Goal: Register for event/course

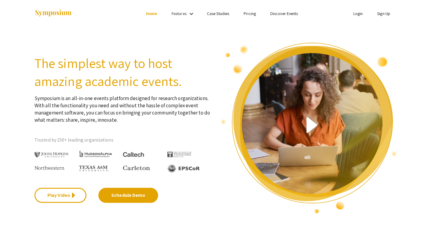
click at [383, 15] on link "Sign Up" at bounding box center [383, 13] width 13 height 5
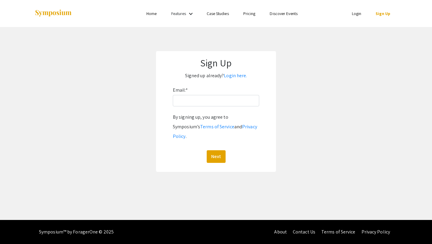
click at [242, 72] on p "Signed up already? Login here." at bounding box center [216, 76] width 108 height 10
click at [217, 103] on input "Email: *" at bounding box center [216, 100] width 86 height 11
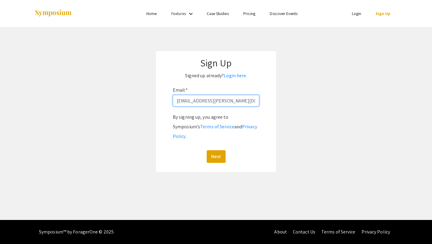
drag, startPoint x: 217, startPoint y: 101, endPoint x: 205, endPoint y: 102, distance: 12.3
click at [205, 102] on input "mkurmang@andrew.cmu.edu" at bounding box center [216, 100] width 86 height 11
type input "mkurmang@qatar.cmu.edu"
click at [217, 150] on button "Next" at bounding box center [216, 156] width 19 height 13
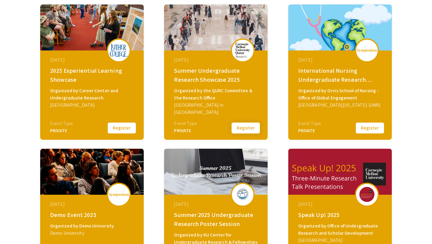
scroll to position [98, 0]
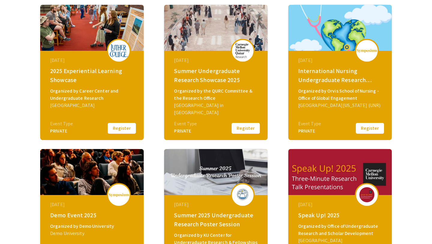
click at [251, 129] on button "Register" at bounding box center [246, 128] width 30 height 13
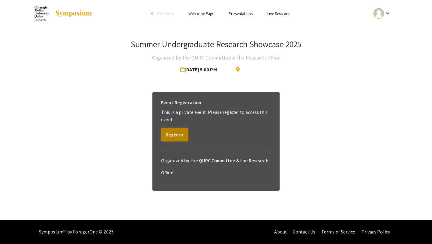
click at [165, 131] on button "Register" at bounding box center [174, 134] width 27 height 13
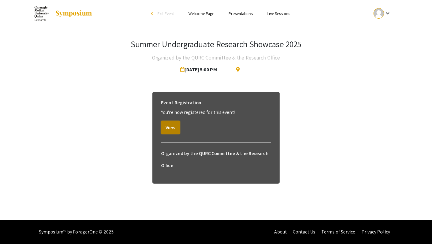
click at [176, 124] on button "View" at bounding box center [170, 127] width 19 height 13
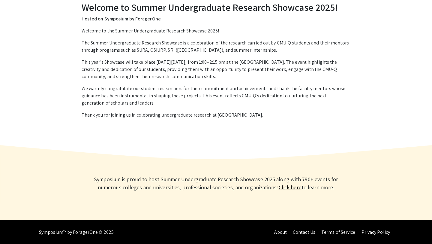
scroll to position [105, 0]
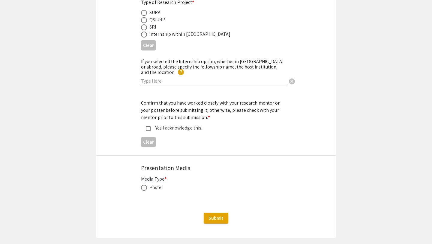
scroll to position [785, 0]
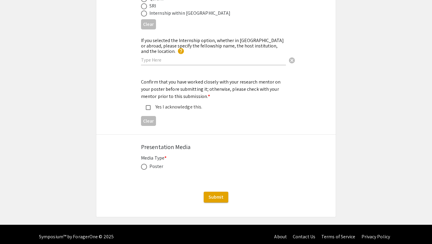
click at [144, 165] on span at bounding box center [144, 167] width 6 height 6
click at [144, 165] on input "radio" at bounding box center [144, 167] width 6 height 6
radio input "true"
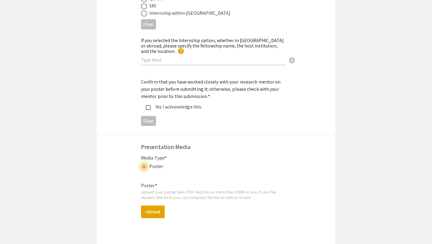
click at [144, 165] on span at bounding box center [144, 167] width 6 height 6
click at [144, 165] on input "radio" at bounding box center [144, 167] width 6 height 6
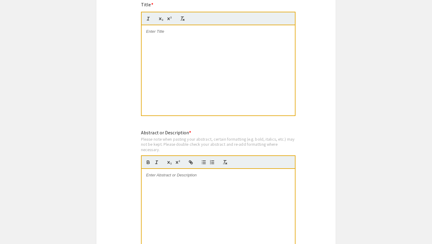
scroll to position [453, 0]
